Goal: Find specific page/section: Find specific page/section

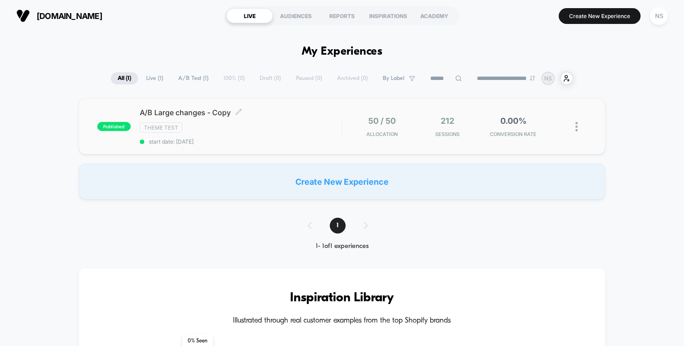
click at [293, 136] on div "A/B Large changes - Copy Click to edit experience details Click to edit experie…" at bounding box center [241, 126] width 202 height 37
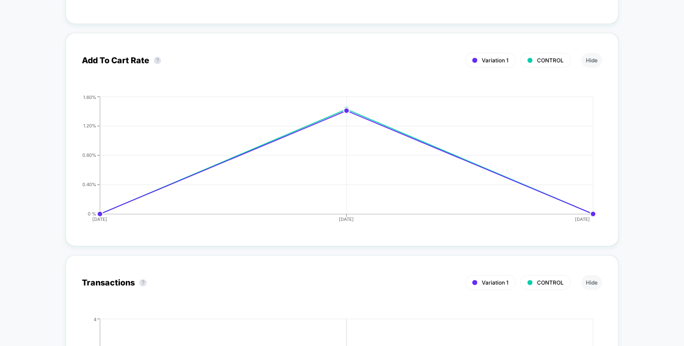
scroll to position [1234, 0]
